Goal: Task Accomplishment & Management: Manage account settings

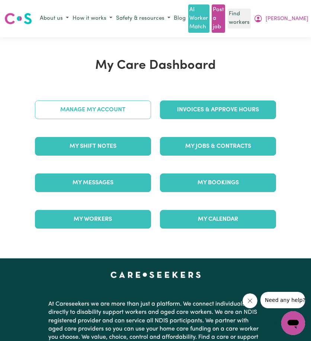
click at [87, 104] on link "Manage My Account" at bounding box center [93, 109] width 116 height 19
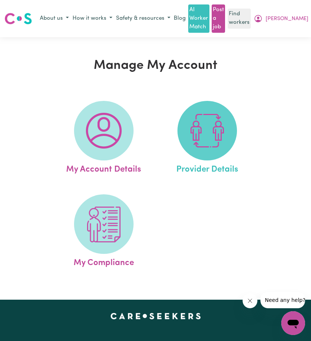
click at [193, 126] on img at bounding box center [207, 131] width 36 height 36
select select "NDIS_FUNDING_SELF_MANAGED"
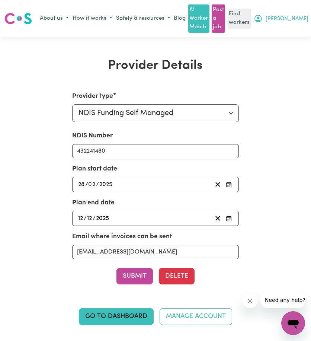
drag, startPoint x: 299, startPoint y: 17, endPoint x: 296, endPoint y: 25, distance: 8.6
click at [299, 17] on button "[PERSON_NAME]" at bounding box center [281, 18] width 58 height 13
click at [286, 49] on link "Logout" at bounding box center [280, 47] width 59 height 14
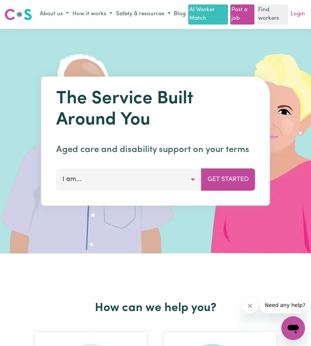
click at [304, 18] on link "Login" at bounding box center [297, 15] width 17 height 12
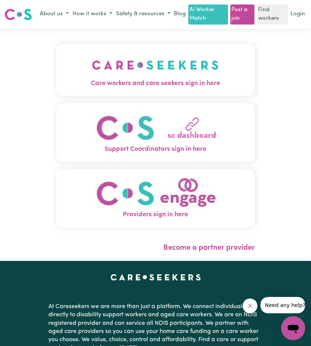
click at [127, 79] on img "Care workers and care seekers sign in here" at bounding box center [155, 65] width 127 height 28
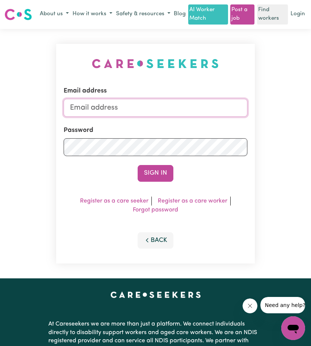
click at [145, 107] on input "Email address" at bounding box center [155, 108] width 183 height 18
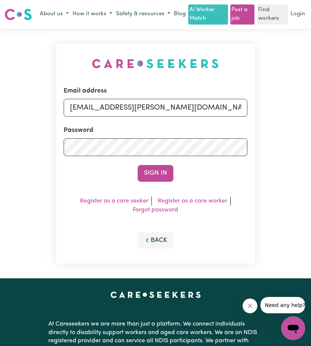
drag, startPoint x: 108, startPoint y: 118, endPoint x: 233, endPoint y: 123, distance: 125.0
click at [226, 117] on input "[EMAIL_ADDRESS][PERSON_NAME][DOMAIN_NAME]" at bounding box center [155, 108] width 183 height 18
type input "superuser~[EMAIL_ADDRESS][DOMAIN_NAME]"
click at [164, 178] on button "Sign In" at bounding box center [156, 173] width 36 height 16
